Goal: Navigation & Orientation: Understand site structure

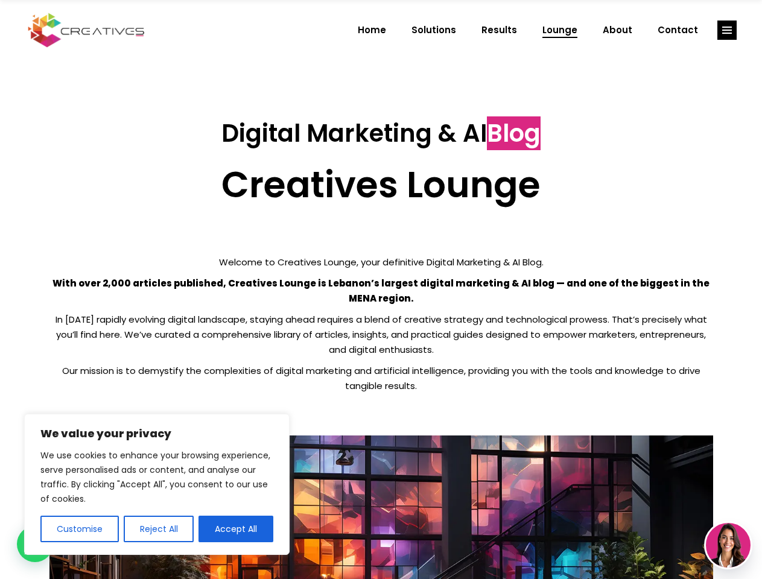
click at [381, 290] on p "With over 2,000 articles published, Creatives Lounge is Lebanon’s largest digit…" at bounding box center [381, 291] width 664 height 30
click at [79, 529] on button "Customise" at bounding box center [79, 529] width 78 height 27
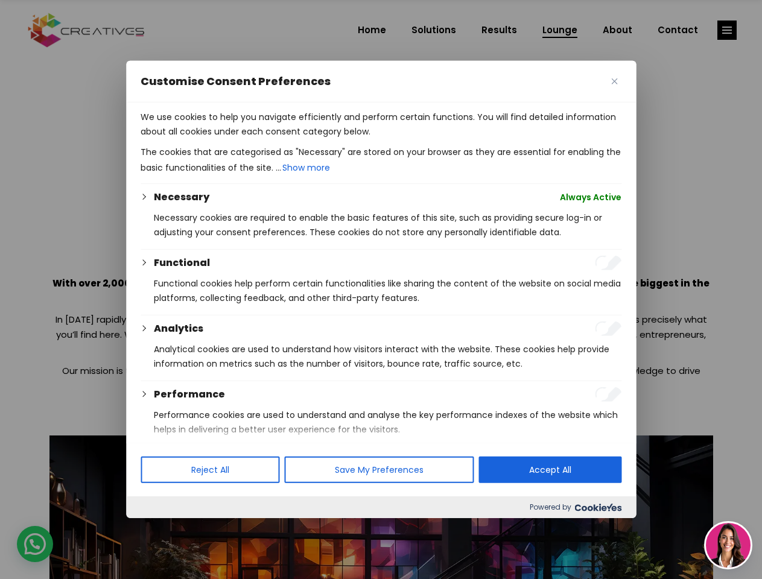
click at [158, 529] on div at bounding box center [381, 289] width 762 height 579
click at [236, 139] on p "We use cookies to help you navigate efficiently and perform certain functions. …" at bounding box center [381, 124] width 481 height 29
click at [727, 30] on div at bounding box center [381, 289] width 762 height 579
click at [728, 545] on img at bounding box center [728, 545] width 45 height 45
